Goal: Transaction & Acquisition: Purchase product/service

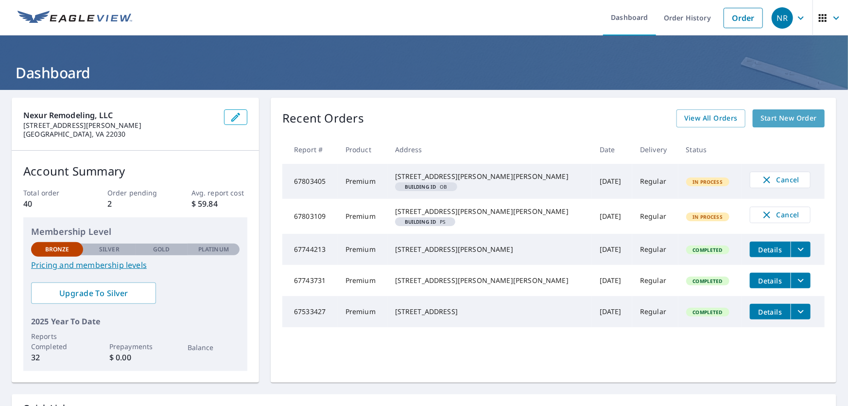
click at [801, 116] on span "Start New Order" at bounding box center [789, 118] width 56 height 12
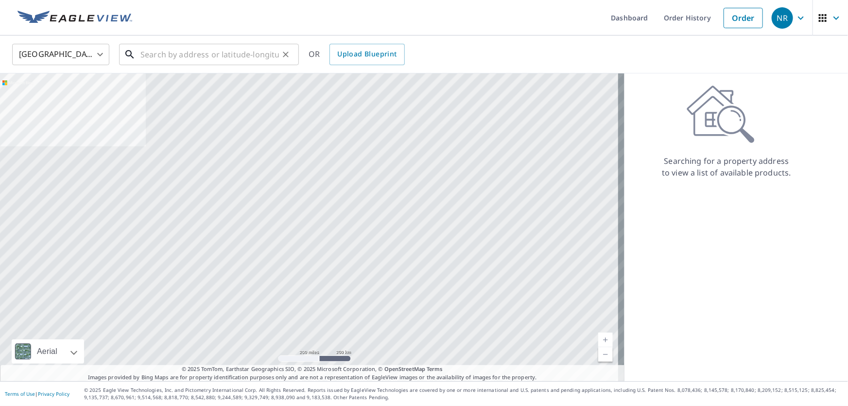
click at [194, 44] on input "text" at bounding box center [209, 54] width 139 height 27
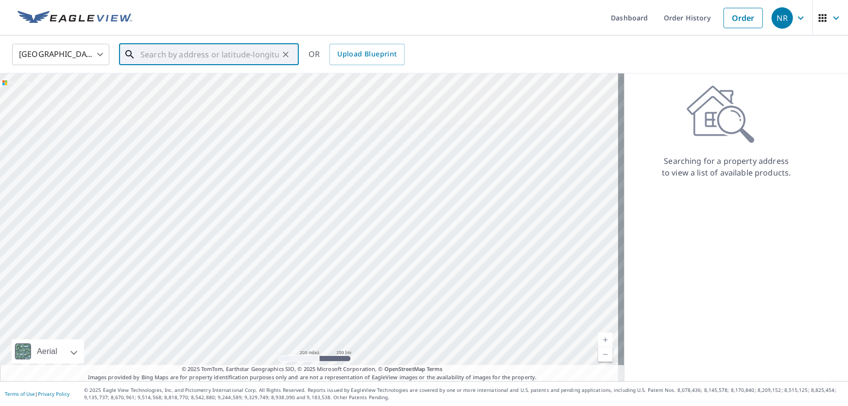
paste input "[STREET_ADDRESS]"
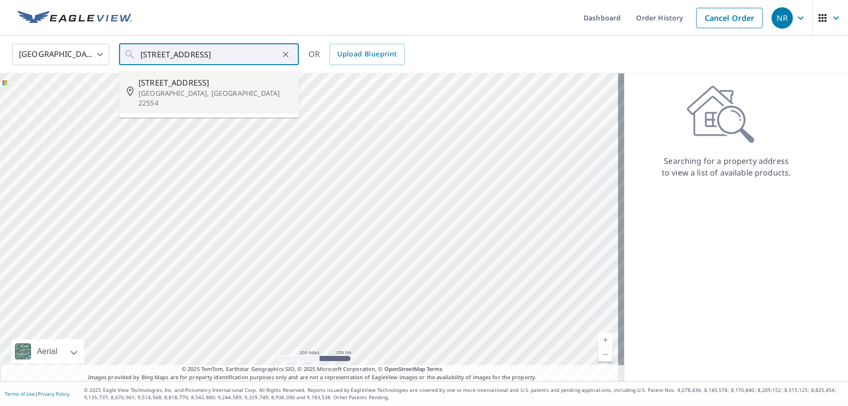
type input "[STREET_ADDRESS][PERSON_NAME]"
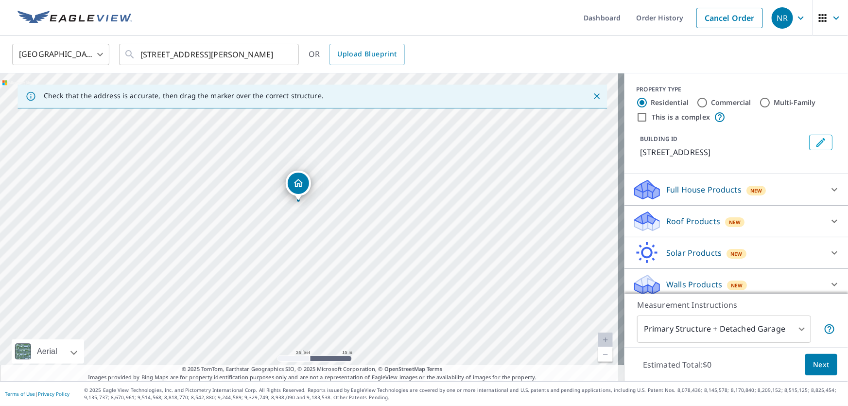
click at [705, 223] on p "Roof Products" at bounding box center [693, 221] width 54 height 12
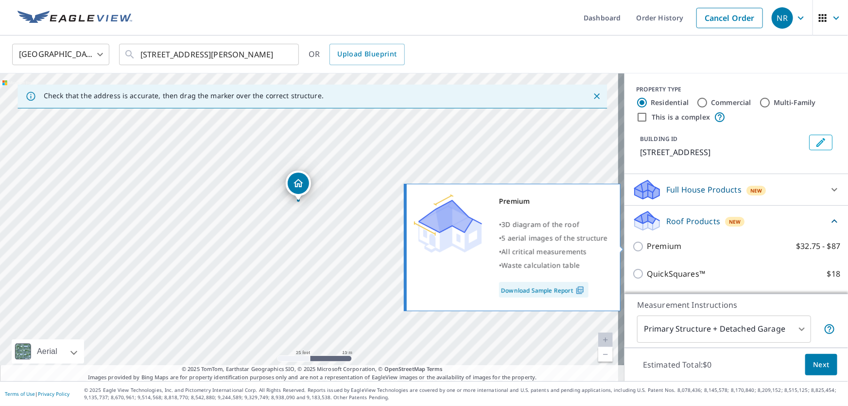
click at [671, 249] on p "Premium" at bounding box center [664, 246] width 35 height 12
click at [647, 249] on input "Premium $32.75 - $87" at bounding box center [639, 247] width 15 height 12
checkbox input "true"
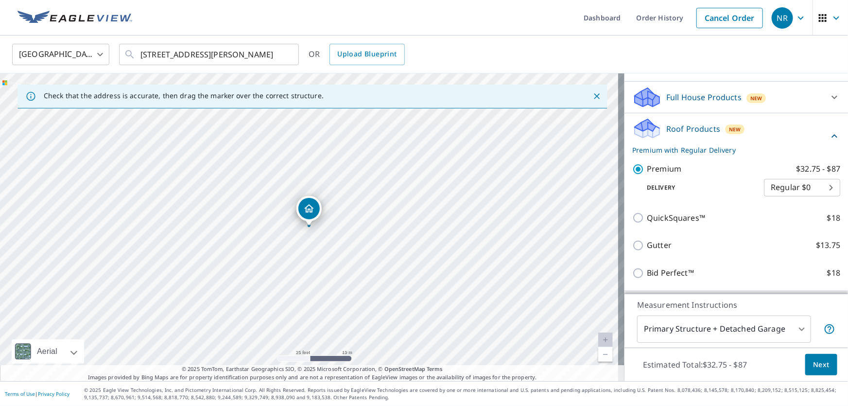
scroll to position [132, 0]
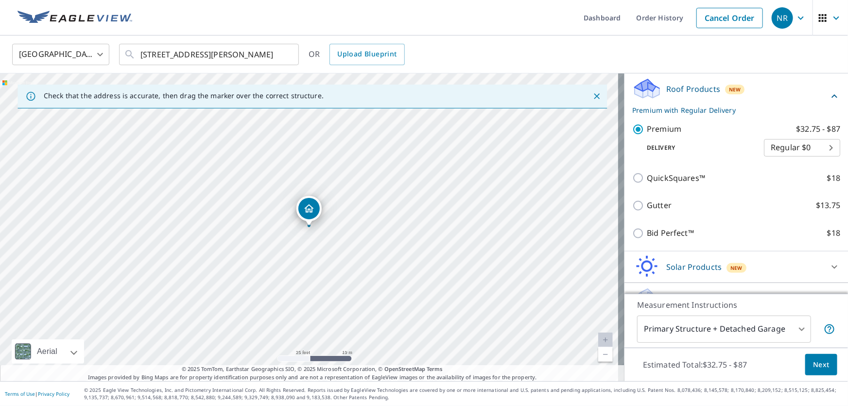
click at [775, 334] on body "NR NR Dashboard Order History Cancel Order NR [GEOGRAPHIC_DATA] [GEOGRAPHIC_DAT…" at bounding box center [424, 203] width 848 height 406
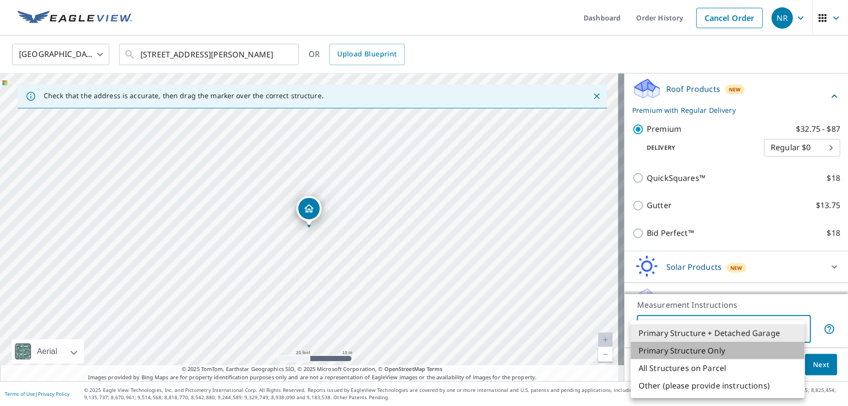
click at [753, 354] on li "Primary Structure Only" at bounding box center [718, 350] width 174 height 17
type input "2"
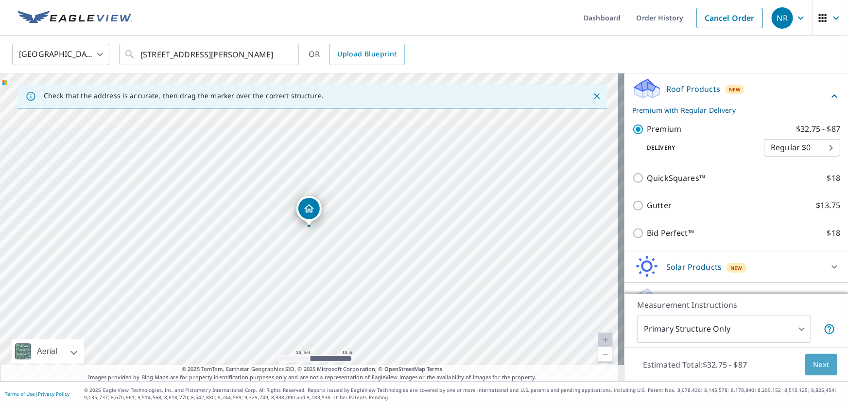
click at [819, 369] on span "Next" at bounding box center [821, 365] width 17 height 12
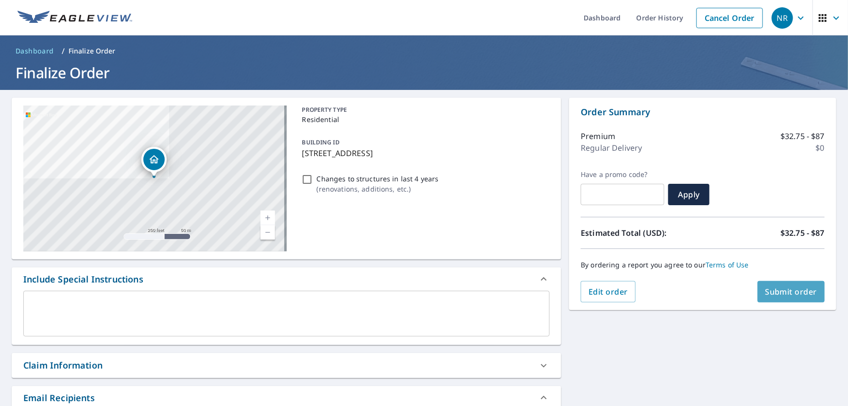
click at [792, 294] on span "Submit order" at bounding box center [791, 291] width 52 height 11
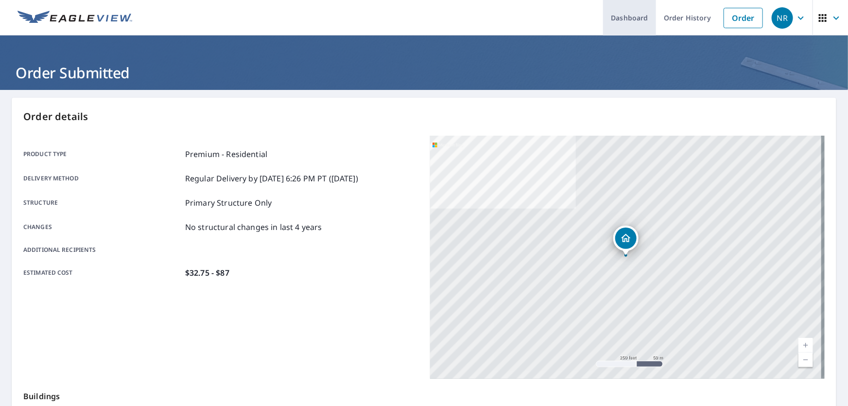
click at [626, 14] on link "Dashboard" at bounding box center [629, 17] width 53 height 35
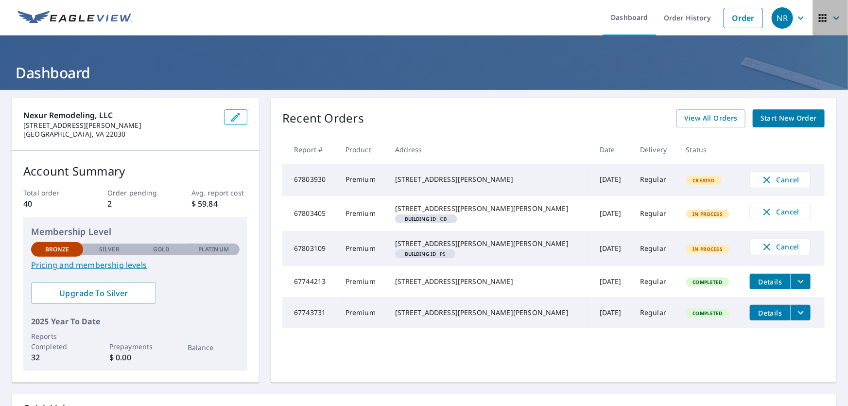
click at [834, 18] on icon "button" at bounding box center [837, 17] width 6 height 3
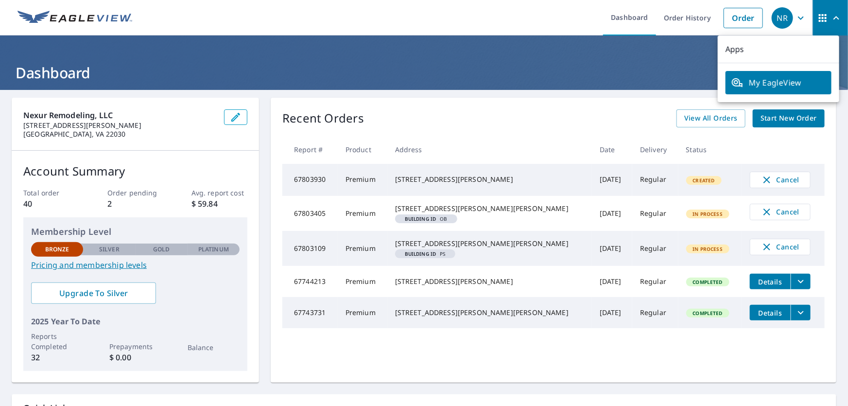
click at [831, 18] on icon "button" at bounding box center [837, 18] width 12 height 12
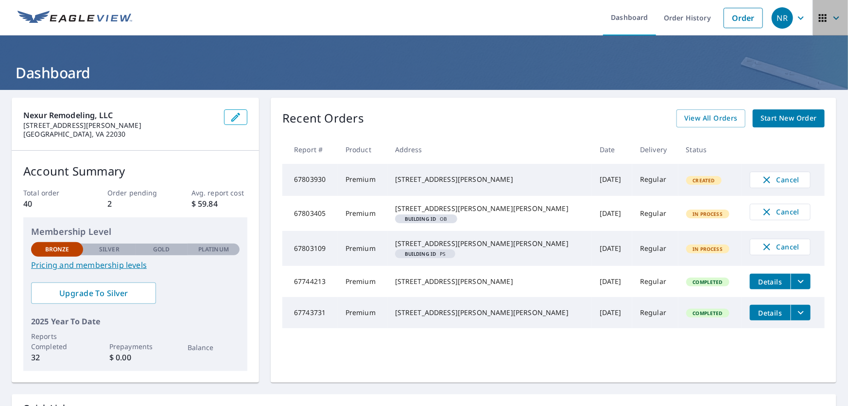
click at [834, 18] on icon "button" at bounding box center [837, 17] width 6 height 3
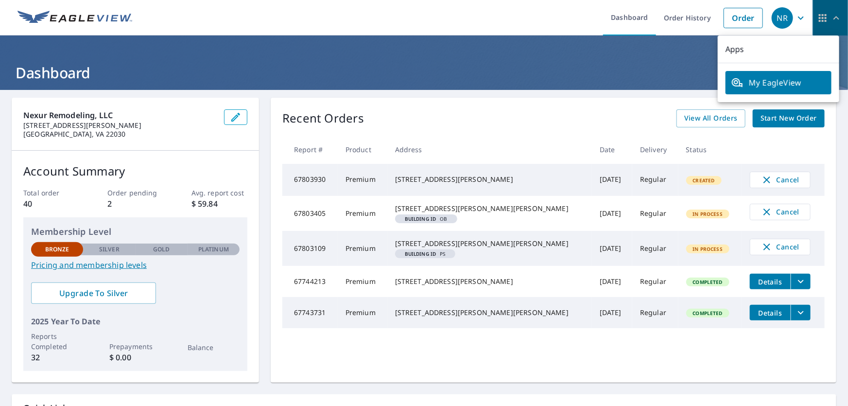
click at [823, 22] on span "button" at bounding box center [830, 17] width 27 height 23
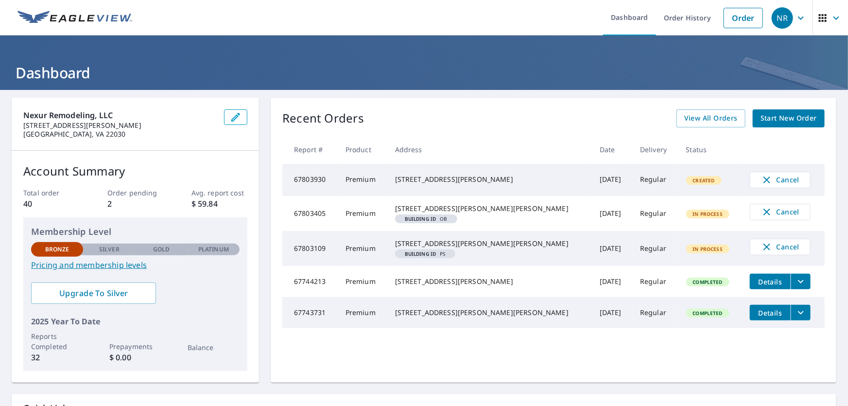
click at [840, 19] on button "button" at bounding box center [830, 17] width 35 height 35
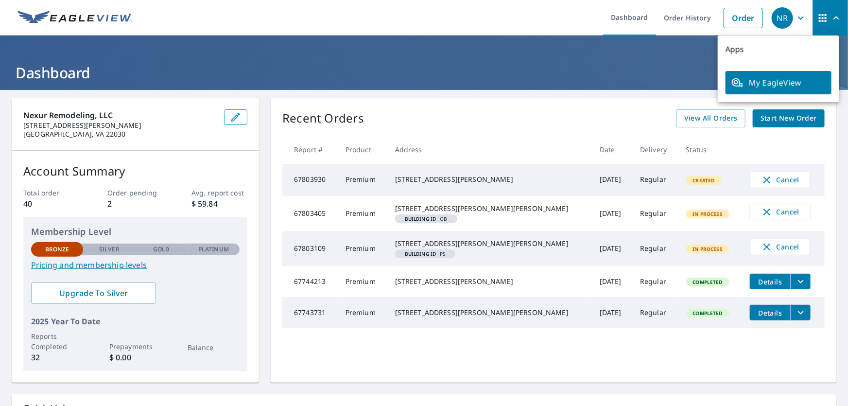
click at [840, 19] on button "button" at bounding box center [830, 17] width 35 height 35
